Goal: Task Accomplishment & Management: Manage account settings

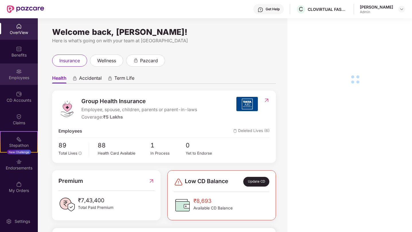
click at [16, 78] on div "Employees" at bounding box center [19, 78] width 38 height 6
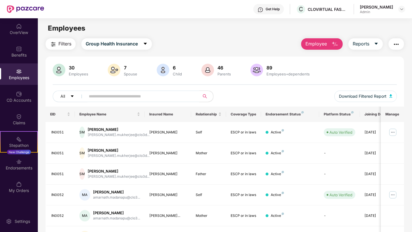
click at [122, 95] on input "text" at bounding box center [140, 96] width 103 height 9
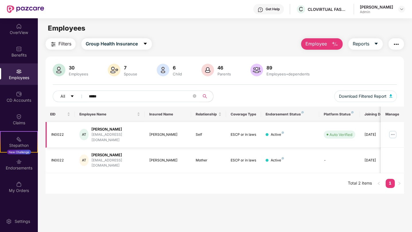
type input "*****"
click at [392, 132] on img at bounding box center [392, 134] width 9 height 9
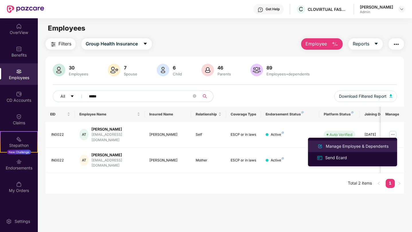
click at [370, 148] on div "Manage Employee & Dependents" at bounding box center [356, 146] width 65 height 6
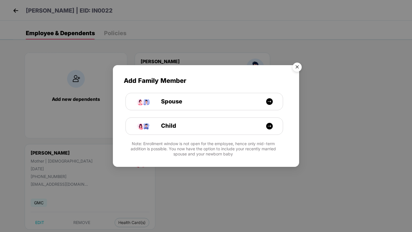
click at [297, 66] on img "Close" at bounding box center [297, 68] width 16 height 16
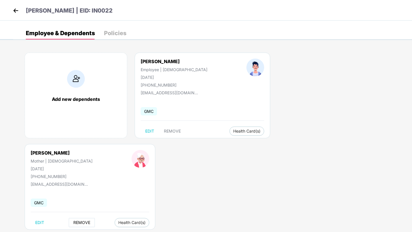
click at [90, 221] on span "REMOVE" at bounding box center [81, 223] width 17 height 5
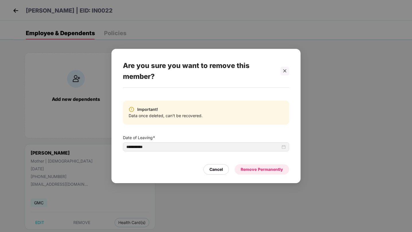
click at [253, 171] on div "Remove Permanently" at bounding box center [261, 170] width 42 height 6
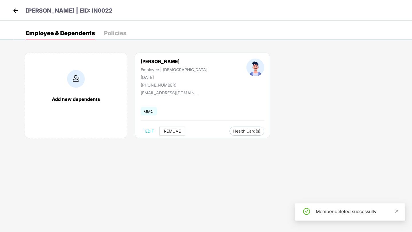
click at [175, 128] on button "REMOVE" at bounding box center [172, 131] width 26 height 9
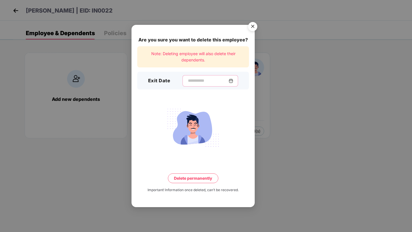
click at [192, 80] on input at bounding box center [207, 81] width 41 height 6
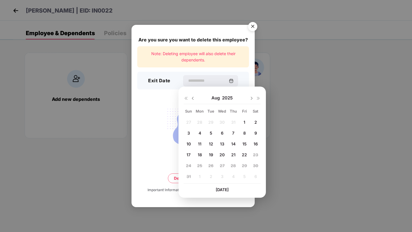
click at [246, 121] on div "1" at bounding box center [244, 122] width 9 height 9
type input "**********"
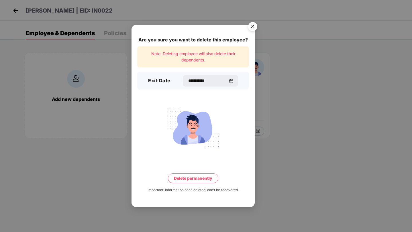
click at [194, 178] on button "Delete permanently" at bounding box center [193, 179] width 50 height 10
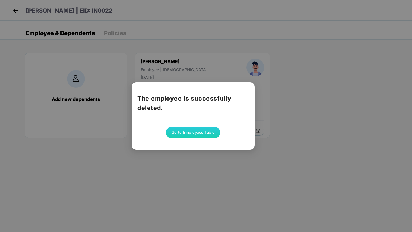
click at [265, 126] on div "The employee is successfully deleted. Go to Employees Table" at bounding box center [206, 116] width 412 height 232
click at [201, 132] on button "Go to Employees Table" at bounding box center [193, 132] width 54 height 11
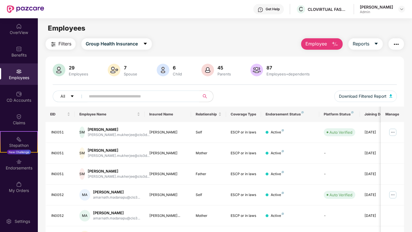
click at [113, 96] on input "text" at bounding box center [140, 96] width 103 height 9
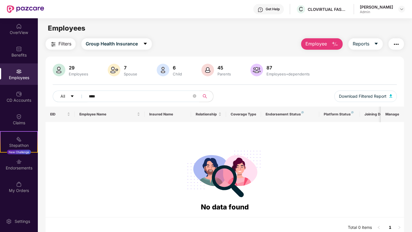
type input "*****"
